Goal: Obtain resource: Obtain resource

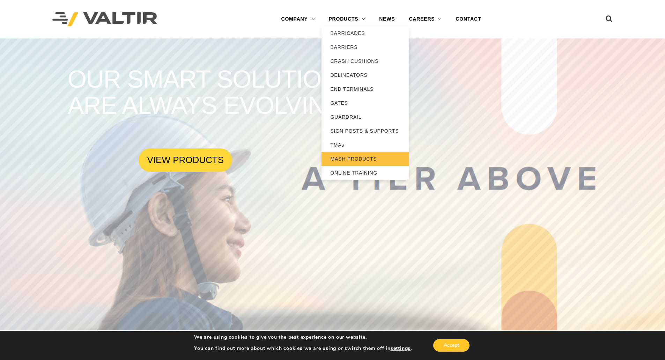
click at [342, 162] on link "MASH PRODUCTS" at bounding box center [364, 159] width 87 height 14
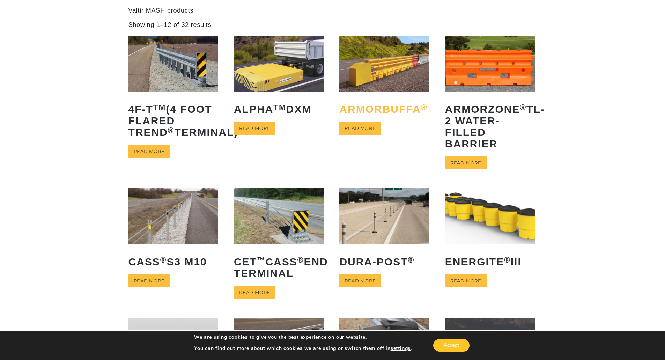
scroll to position [35, 0]
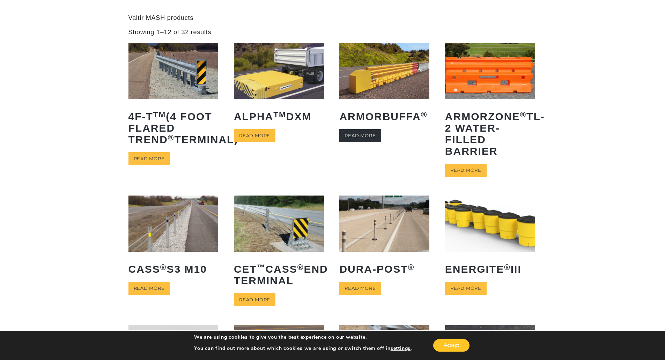
click at [360, 137] on link "Read more" at bounding box center [360, 135] width 42 height 13
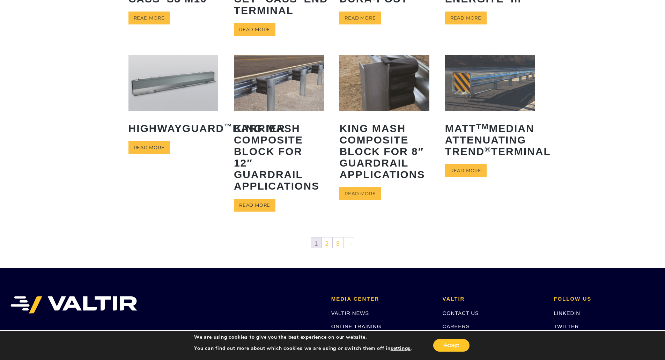
scroll to position [0, 0]
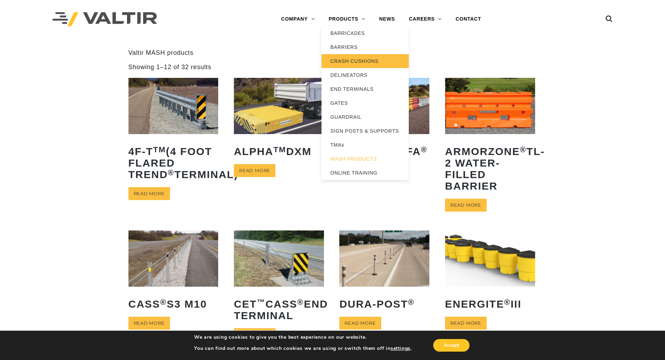
click at [349, 60] on link "CRASH CUSHIONS" at bounding box center [364, 61] width 87 height 14
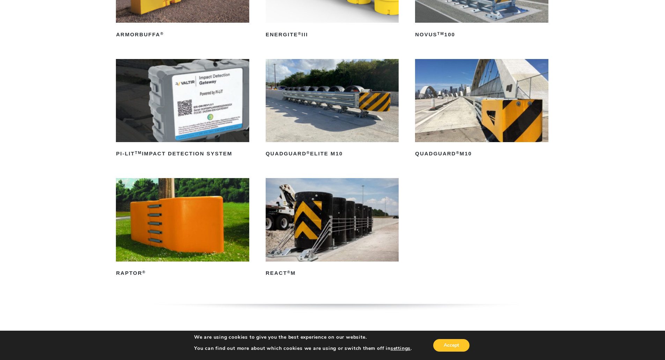
scroll to position [209, 0]
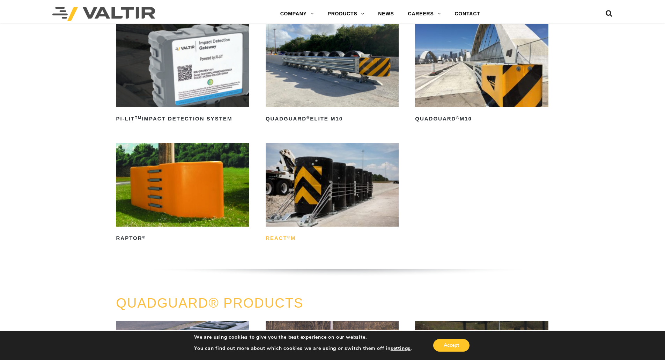
click at [281, 239] on h2 "REACT ® M" at bounding box center [332, 238] width 133 height 11
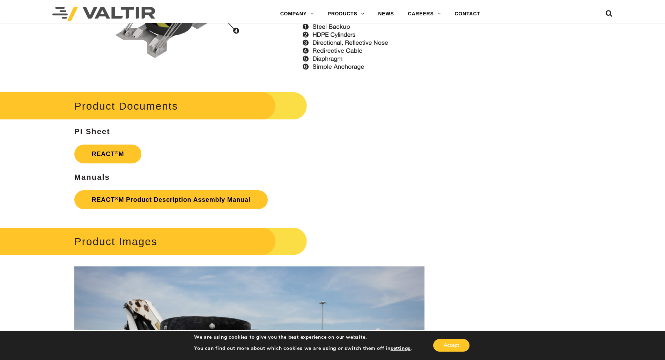
scroll to position [907, 0]
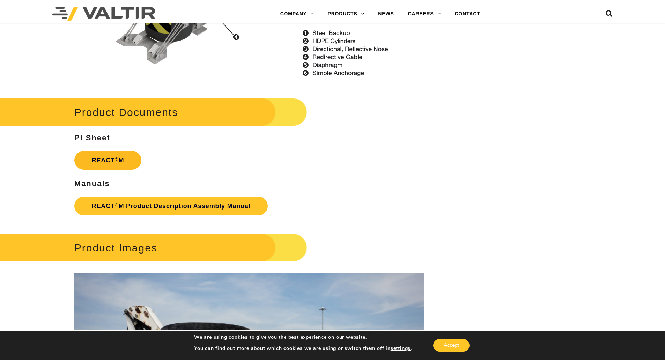
click at [114, 161] on strong "REACT ® M" at bounding box center [108, 160] width 32 height 7
click at [174, 204] on link "REACT ® M Product Description Assembly Manual" at bounding box center [171, 205] width 194 height 19
